Goal: Use online tool/utility: Utilize a website feature to perform a specific function

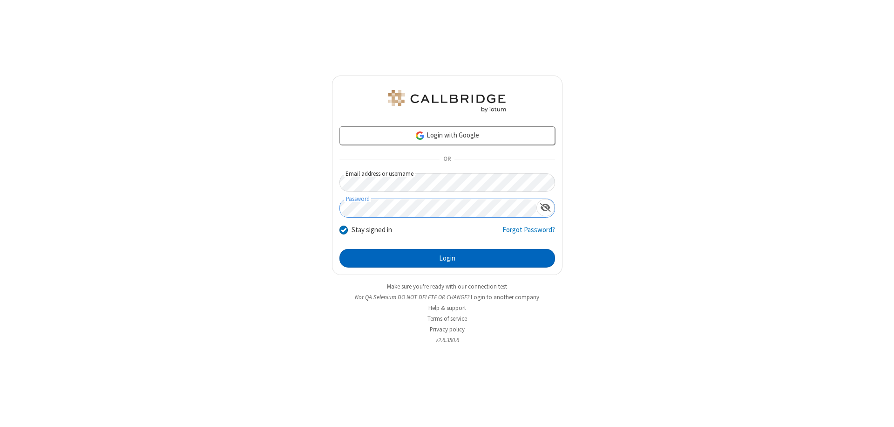
click at [447, 258] on button "Login" at bounding box center [448, 258] width 216 height 19
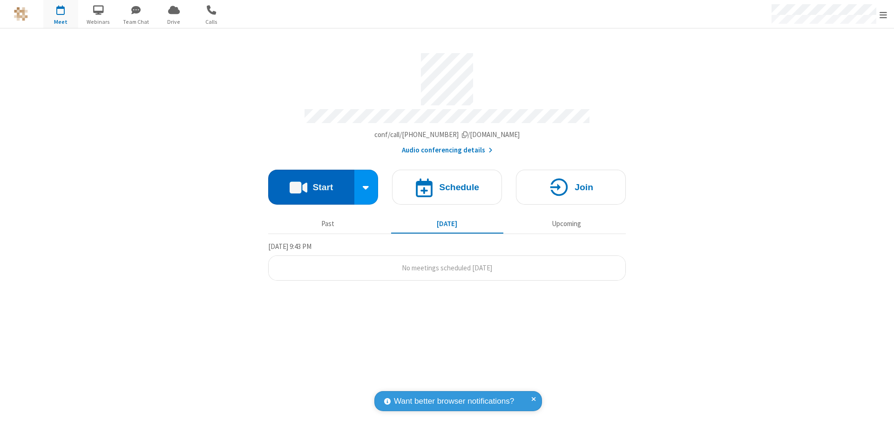
click at [311, 183] on button "Start" at bounding box center [311, 187] width 86 height 35
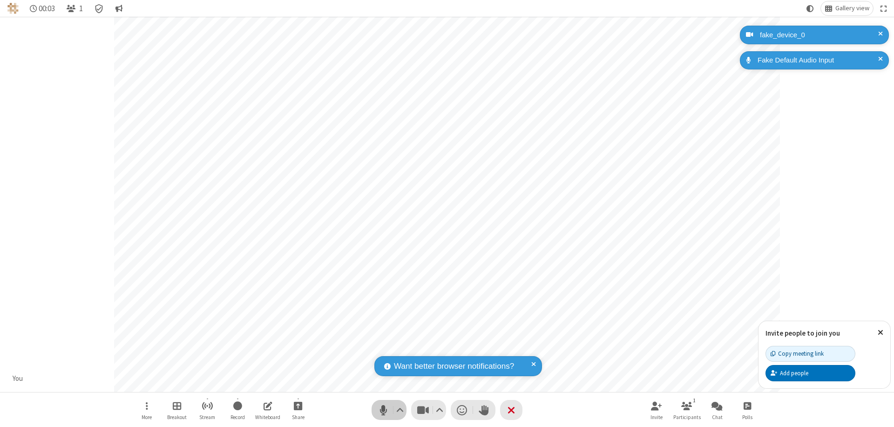
click at [383, 409] on span "Mute (⌘+Shift+A)" at bounding box center [383, 410] width 14 height 14
click at [383, 409] on span "Unmute (⌘+Shift+A)" at bounding box center [383, 410] width 14 height 14
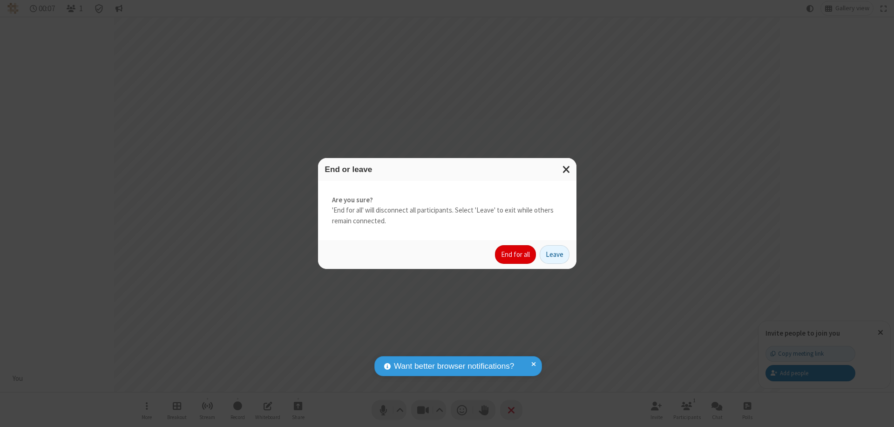
click at [516, 254] on button "End for all" at bounding box center [515, 254] width 41 height 19
